Goal: Information Seeking & Learning: Learn about a topic

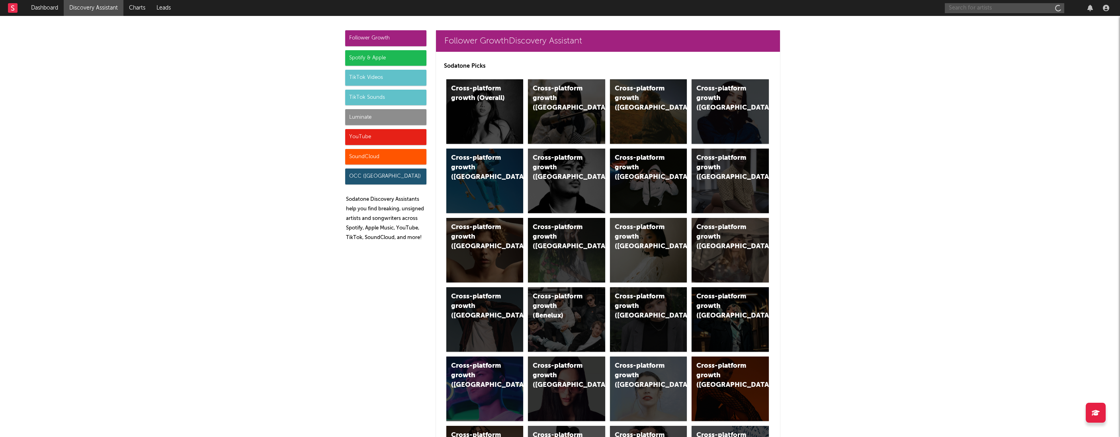
click at [981, 10] on input "text" at bounding box center [1004, 8] width 119 height 10
type input "y"
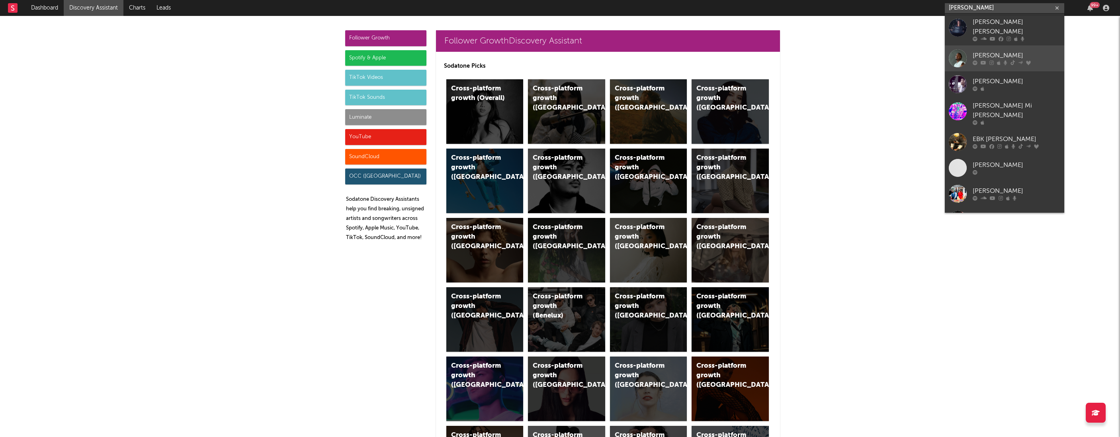
type input "[PERSON_NAME]"
click at [1000, 54] on div "[PERSON_NAME]" at bounding box center [1017, 56] width 88 height 10
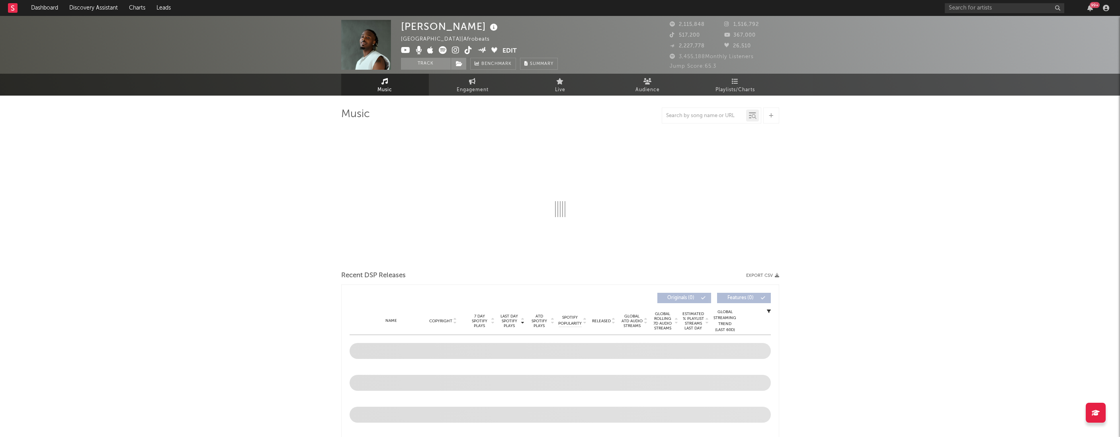
select select "6m"
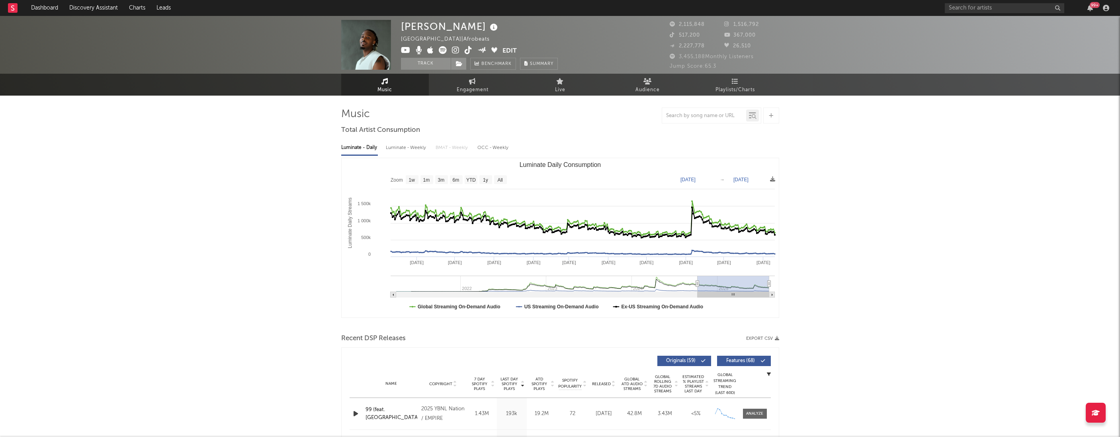
type input "[DATE]"
select select "1y"
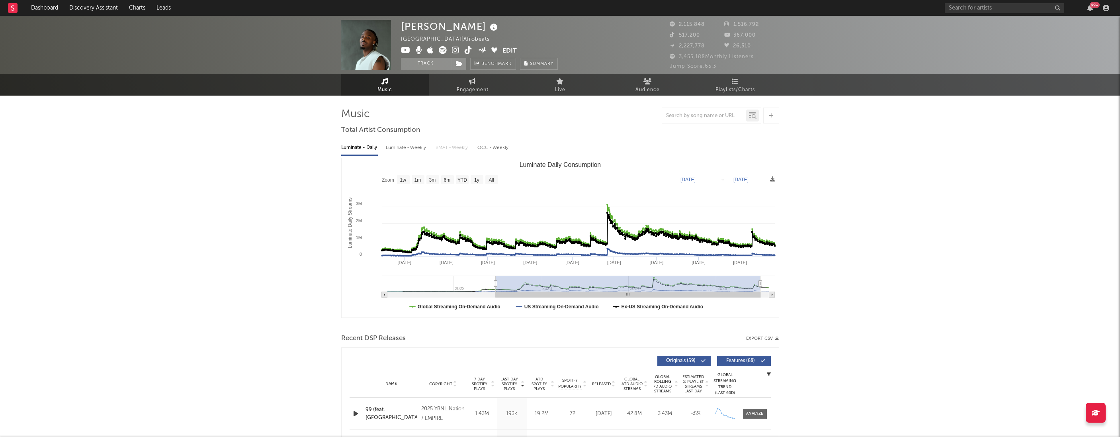
drag, startPoint x: 726, startPoint y: 284, endPoint x: 495, endPoint y: 267, distance: 231.6
click at [495, 267] on icon "Created with Highcharts 10.3.3 Luminate Daily Streams Luminate Daily Consumptio…" at bounding box center [560, 237] width 437 height 159
type input "[DATE]"
